Goal: Information Seeking & Learning: Learn about a topic

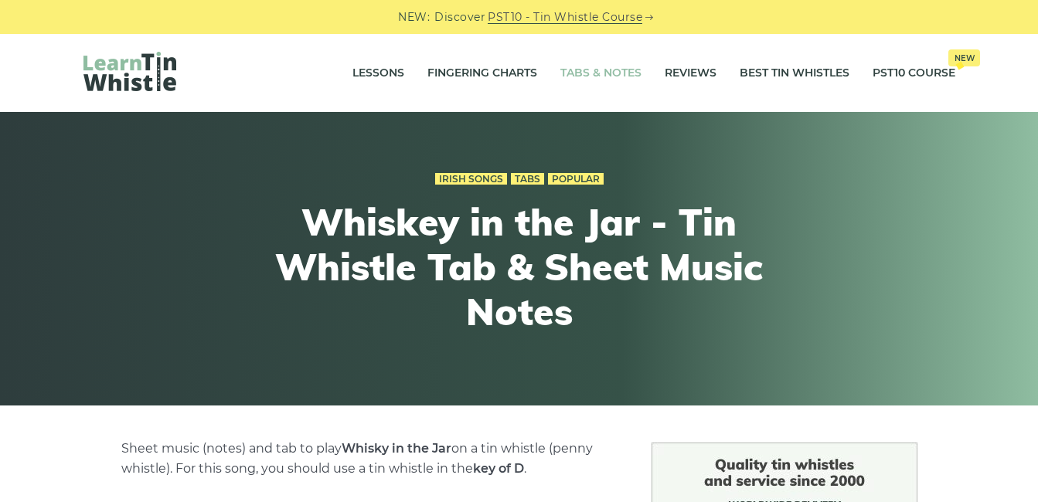
click at [589, 80] on link "Tabs & Notes" at bounding box center [600, 73] width 81 height 39
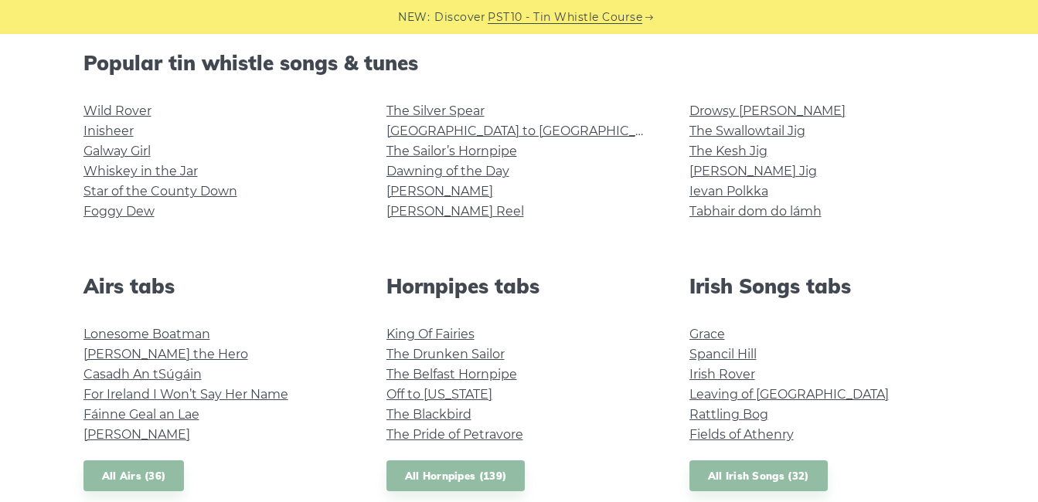
scroll to position [309, 0]
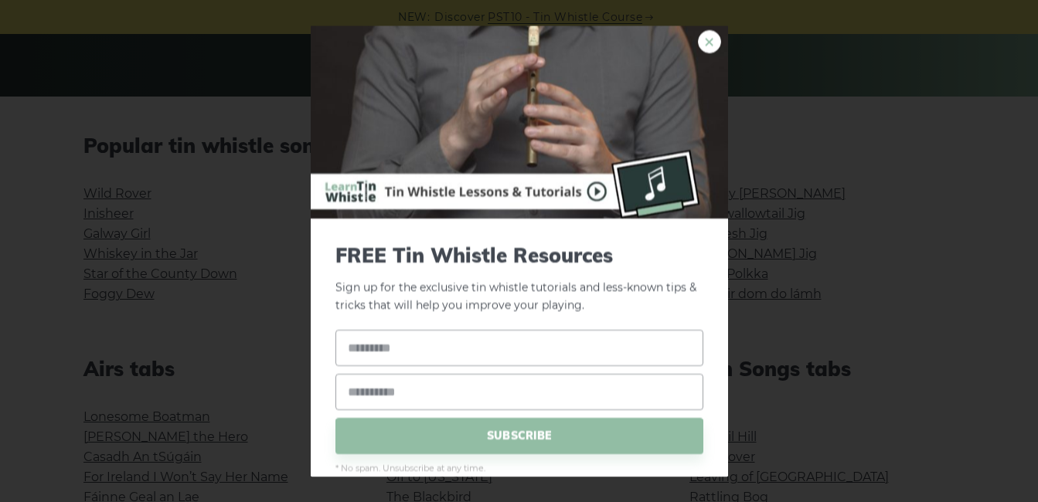
click at [702, 40] on link "×" at bounding box center [709, 41] width 23 height 23
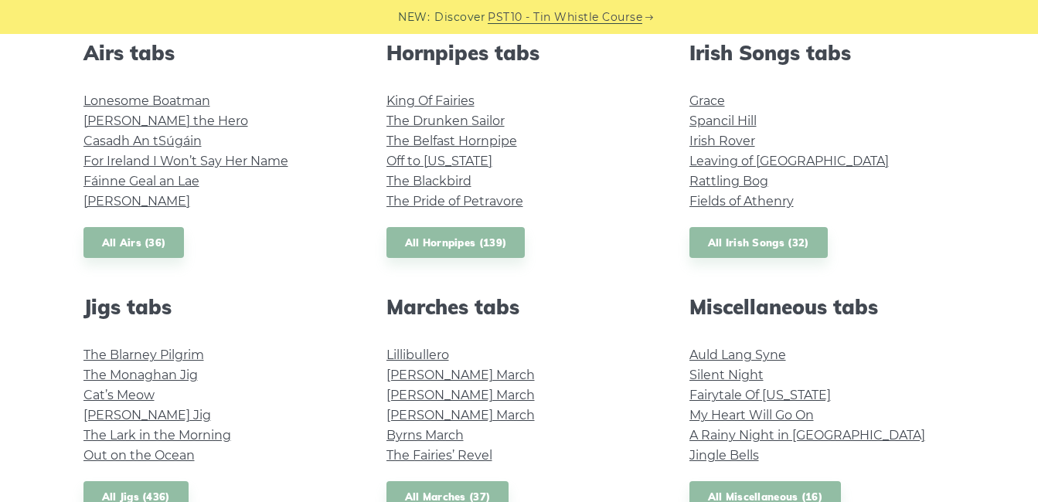
scroll to position [773, 0]
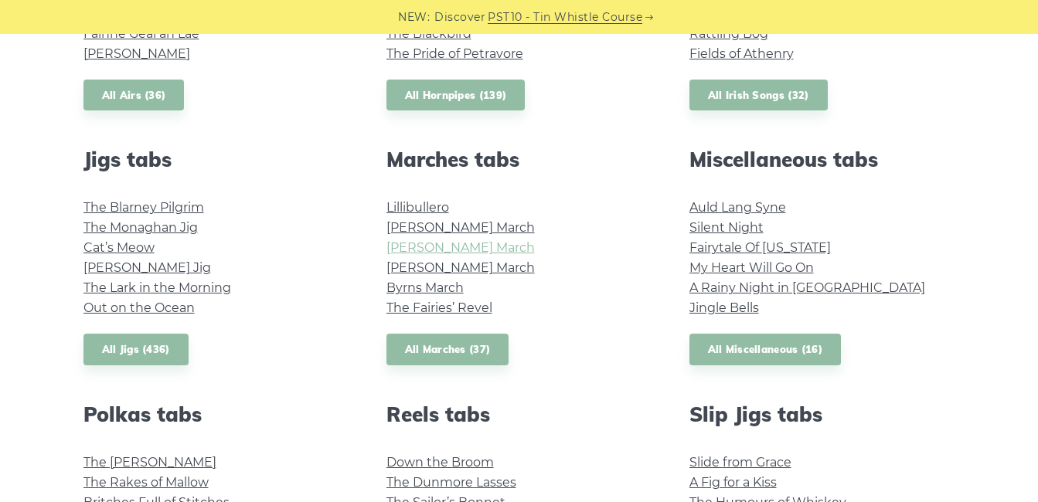
click at [486, 246] on link "[PERSON_NAME] March" at bounding box center [460, 247] width 148 height 15
click at [450, 352] on link "All Marches (37)" at bounding box center [447, 350] width 123 height 32
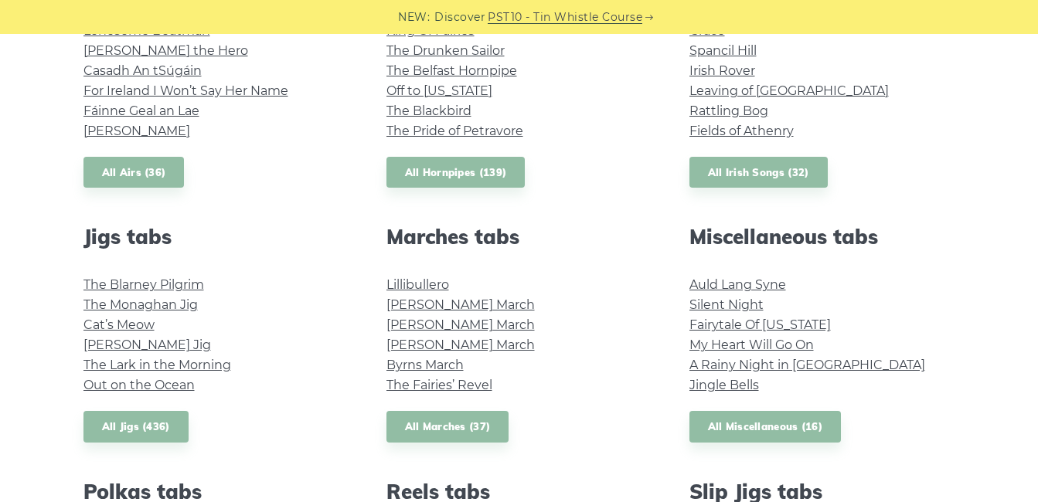
scroll to position [464, 0]
